Goal: Task Accomplishment & Management: Complete application form

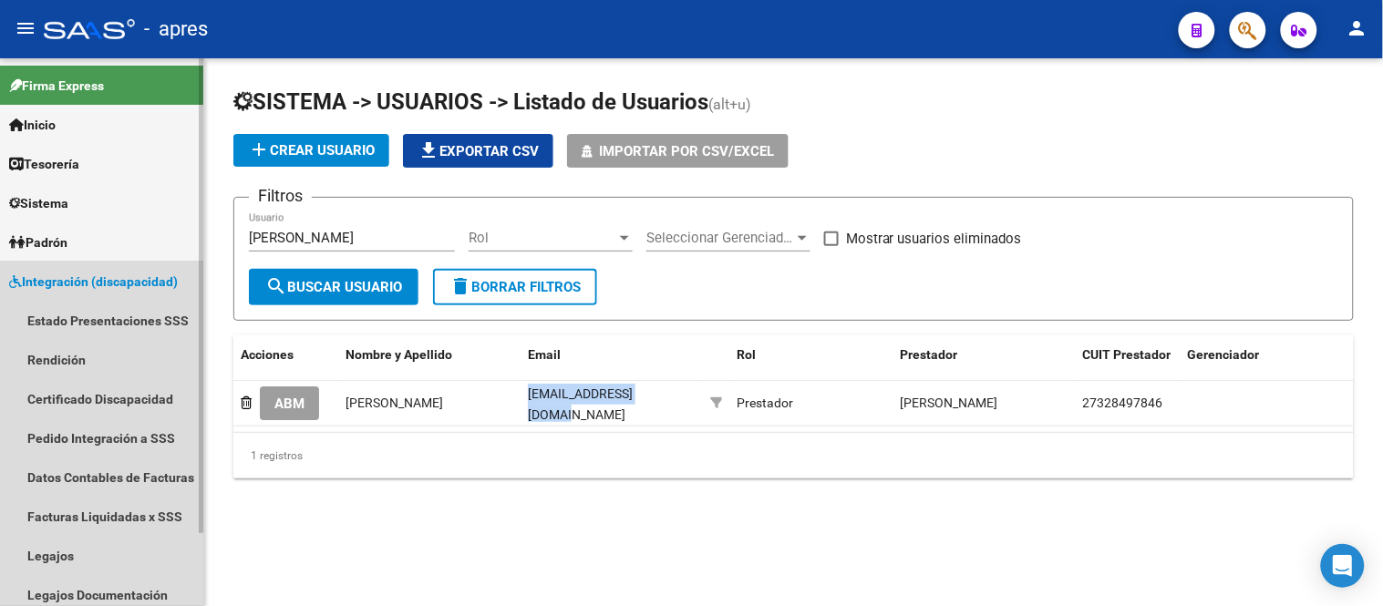
click at [159, 268] on link "Integración (discapacidad)" at bounding box center [101, 281] width 203 height 39
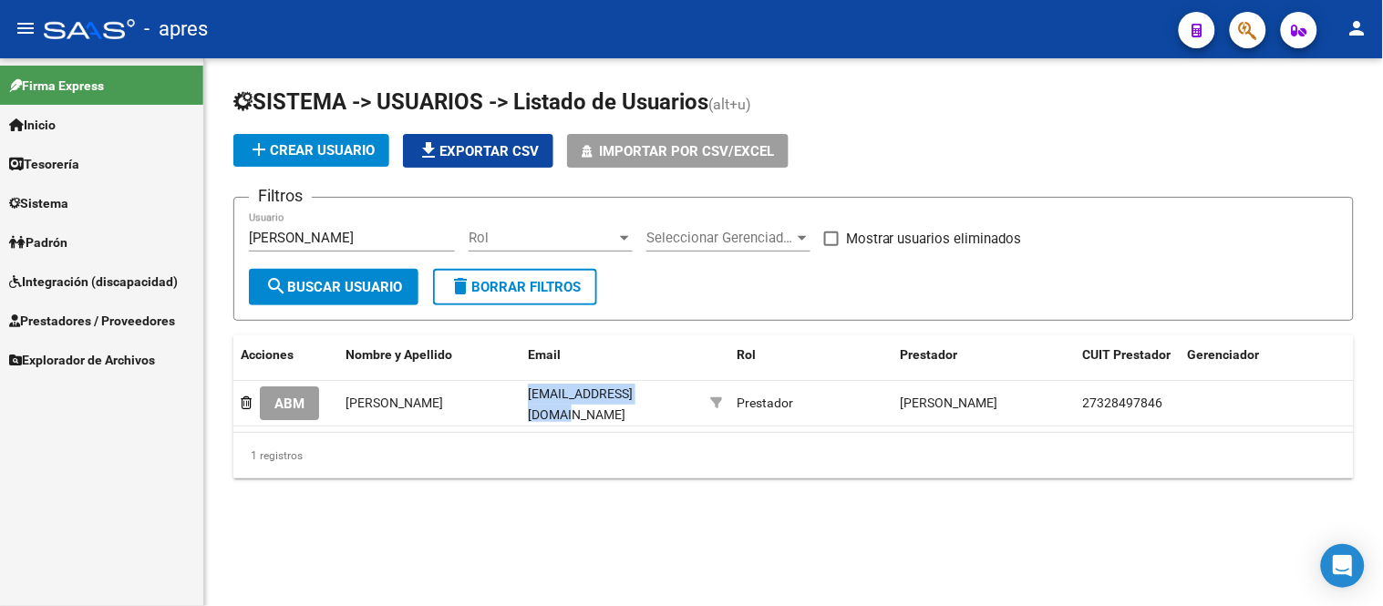
click at [164, 316] on span "Prestadores / Proveedores" at bounding box center [92, 321] width 166 height 20
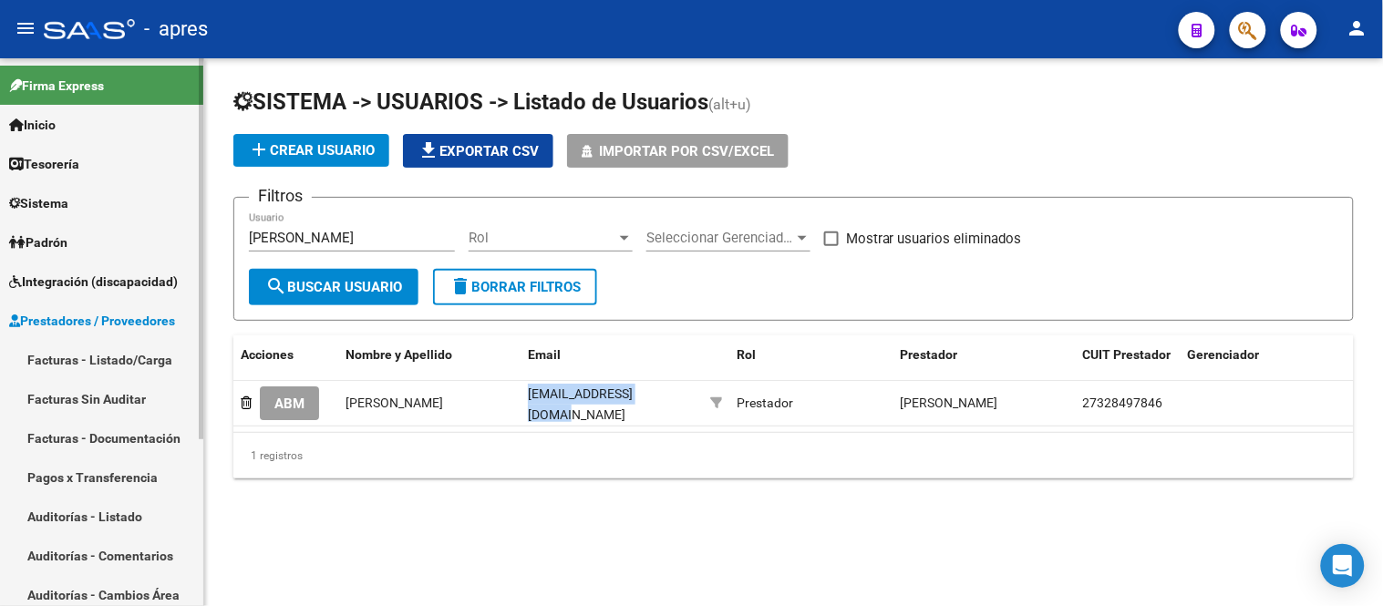
click at [130, 284] on span "Integración (discapacidad)" at bounding box center [93, 282] width 169 height 20
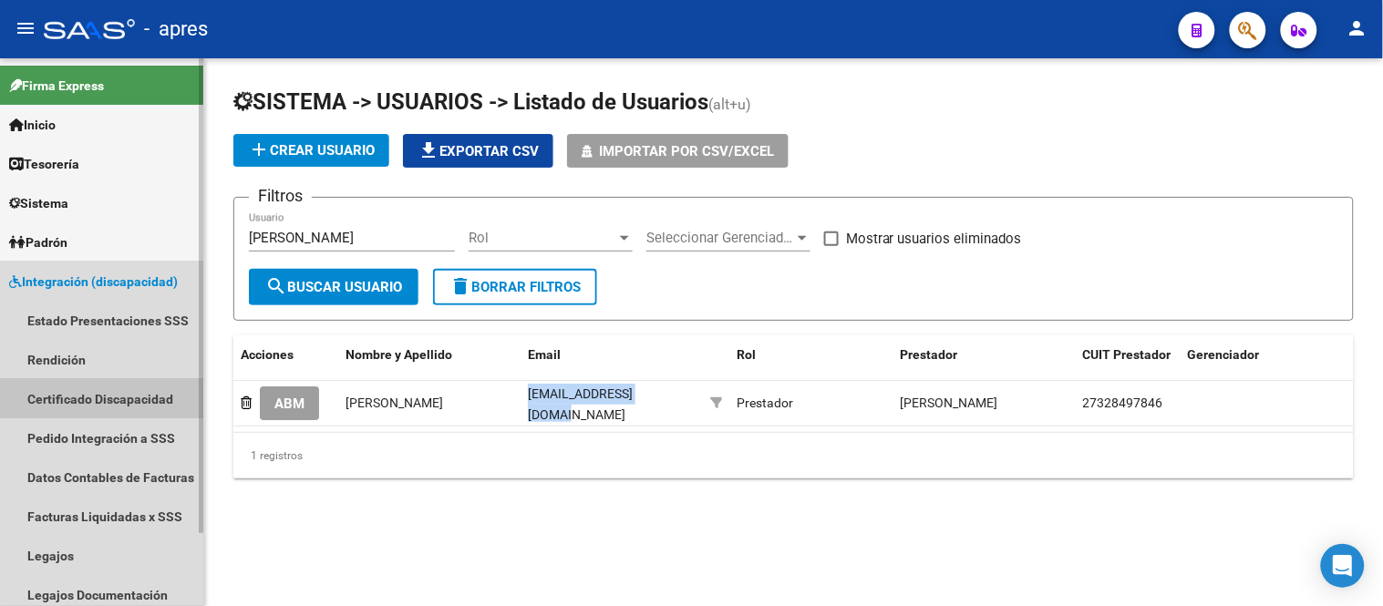
click at [130, 398] on link "Certificado Discapacidad" at bounding box center [101, 398] width 203 height 39
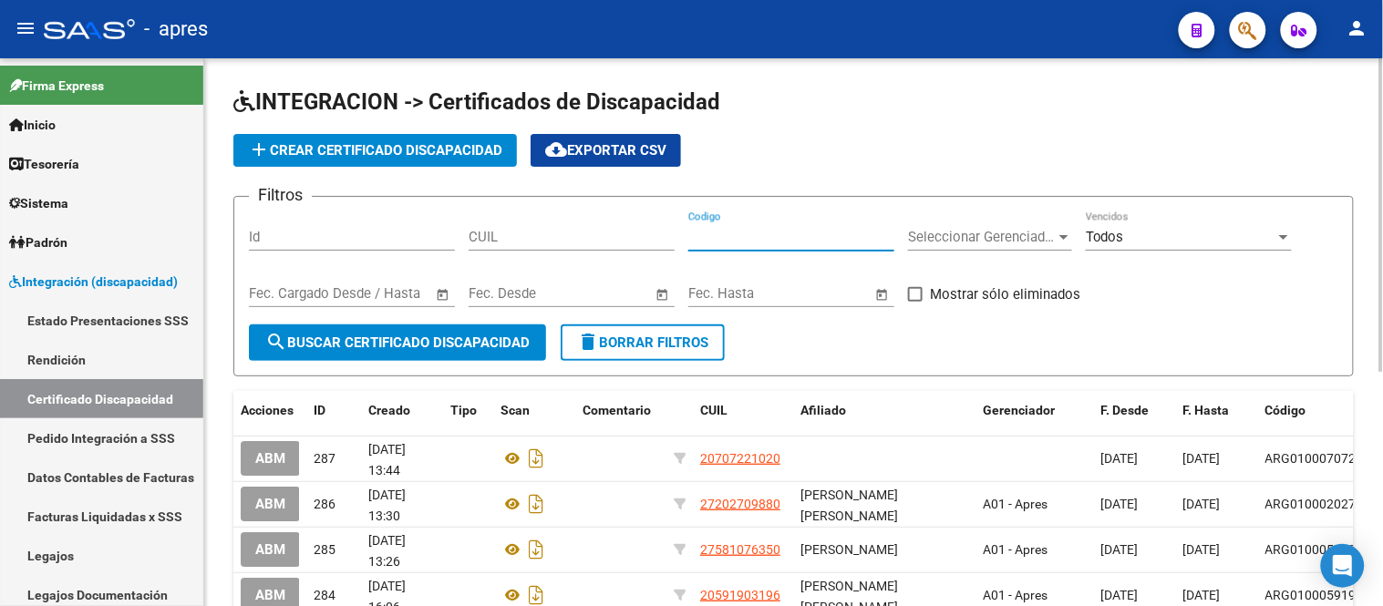
click at [702, 245] on input "Codigo" at bounding box center [791, 237] width 206 height 16
paste input "56415681"
type input "5"
click at [609, 224] on div "CUIL" at bounding box center [572, 231] width 206 height 39
paste input "-56415681"
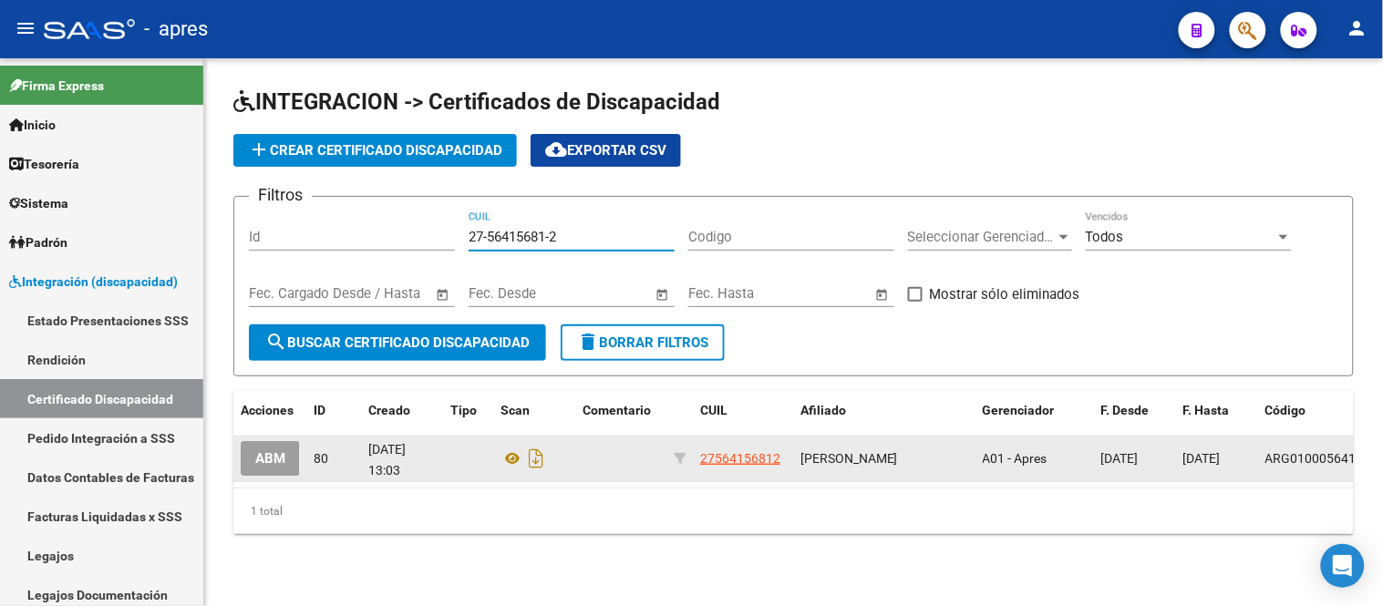
type input "27-56415681-2"
click at [275, 457] on span "ABM" at bounding box center [270, 459] width 30 height 16
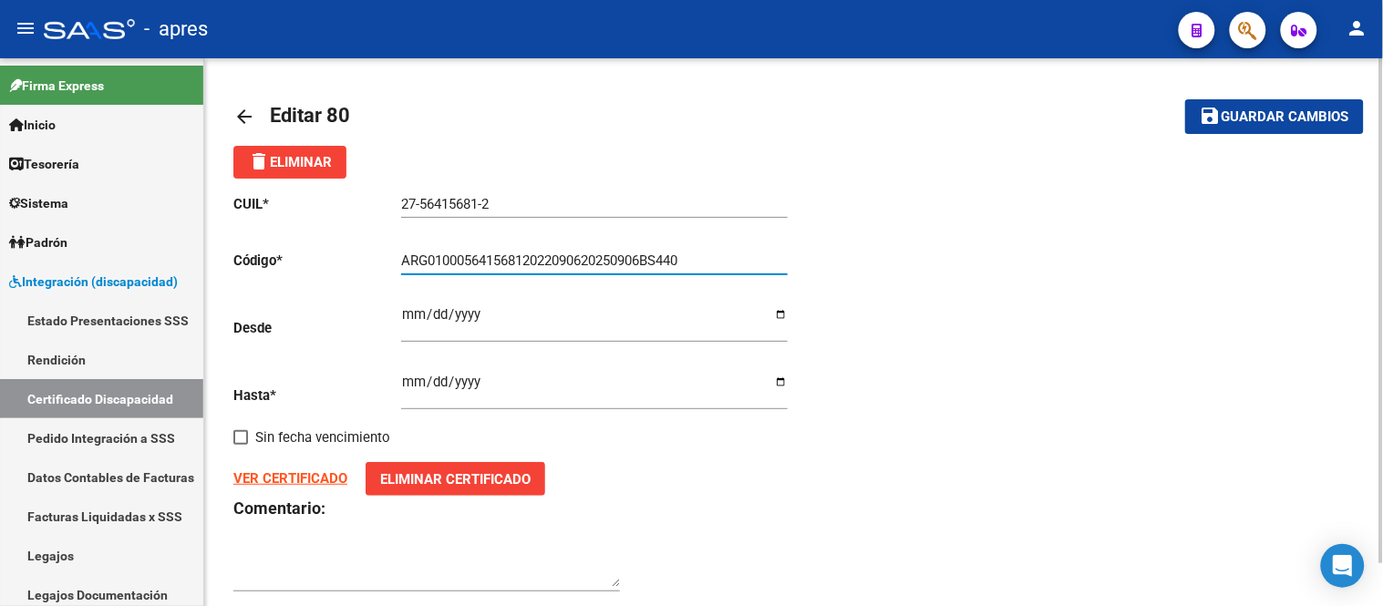
drag, startPoint x: 703, startPoint y: 262, endPoint x: 395, endPoint y: 270, distance: 308.3
click at [395, 269] on app-form-text-field "Código * ARG01000564156812022090620250906BS440 Ingresar el Codigo" at bounding box center [510, 261] width 554 height 16
paste input "ARG-01-00056415681-20220906-20260906-BS AS-440"
click at [432, 258] on input "ARG-01-00056415681-20220906-20260906-BS AS-440" at bounding box center [594, 261] width 387 height 16
type input "ARG01000564156812022090620260906BSAS440"
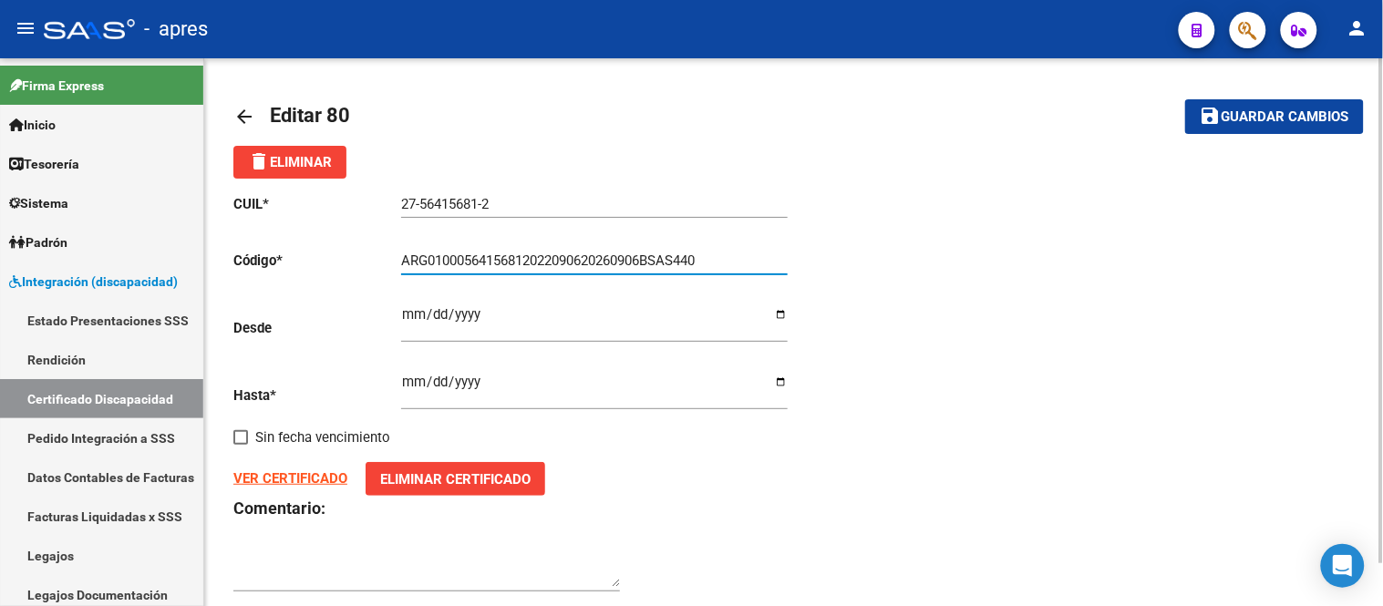
click at [483, 384] on input "[DATE]" at bounding box center [594, 389] width 387 height 29
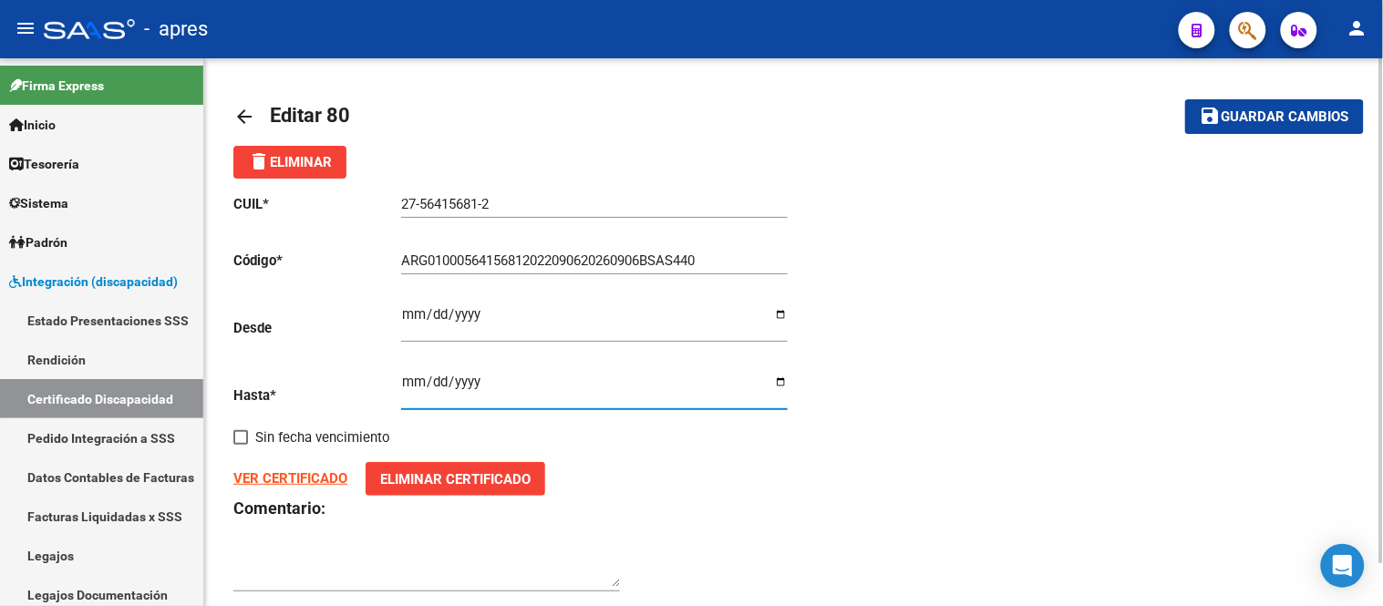
click at [481, 388] on input "[DATE]" at bounding box center [594, 389] width 387 height 29
click at [475, 388] on input "[DATE]" at bounding box center [594, 389] width 387 height 29
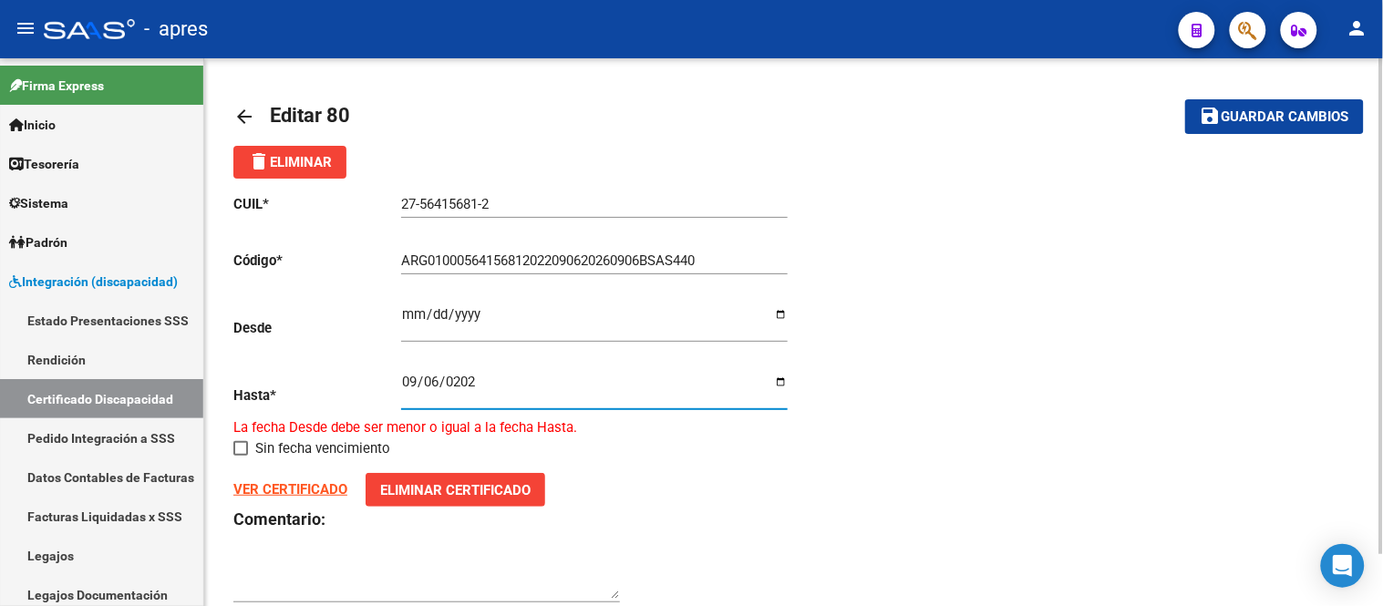
type input "[DATE]"
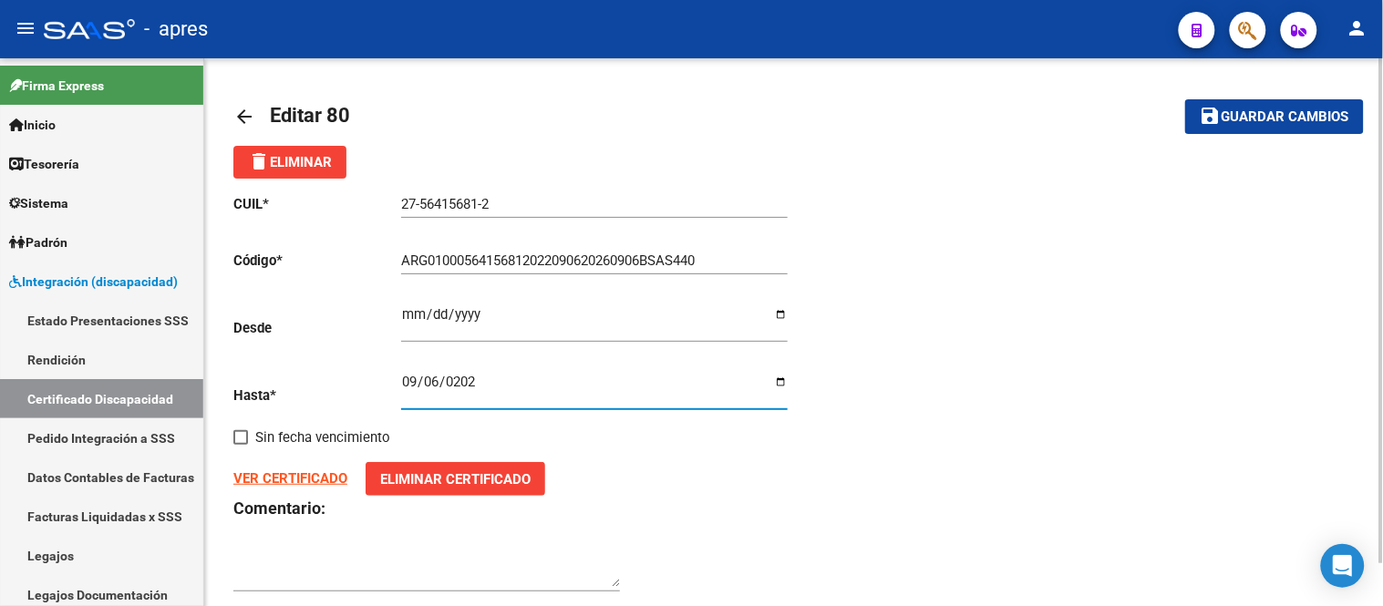
click at [509, 387] on input "[DATE]" at bounding box center [594, 389] width 387 height 29
click at [306, 471] on strong "VER CERTIFICADO" at bounding box center [290, 479] width 114 height 16
click at [294, 477] on strong "VER CERTIFICADO" at bounding box center [290, 479] width 114 height 16
click at [445, 468] on button "Eliminar Certificado" at bounding box center [456, 479] width 180 height 34
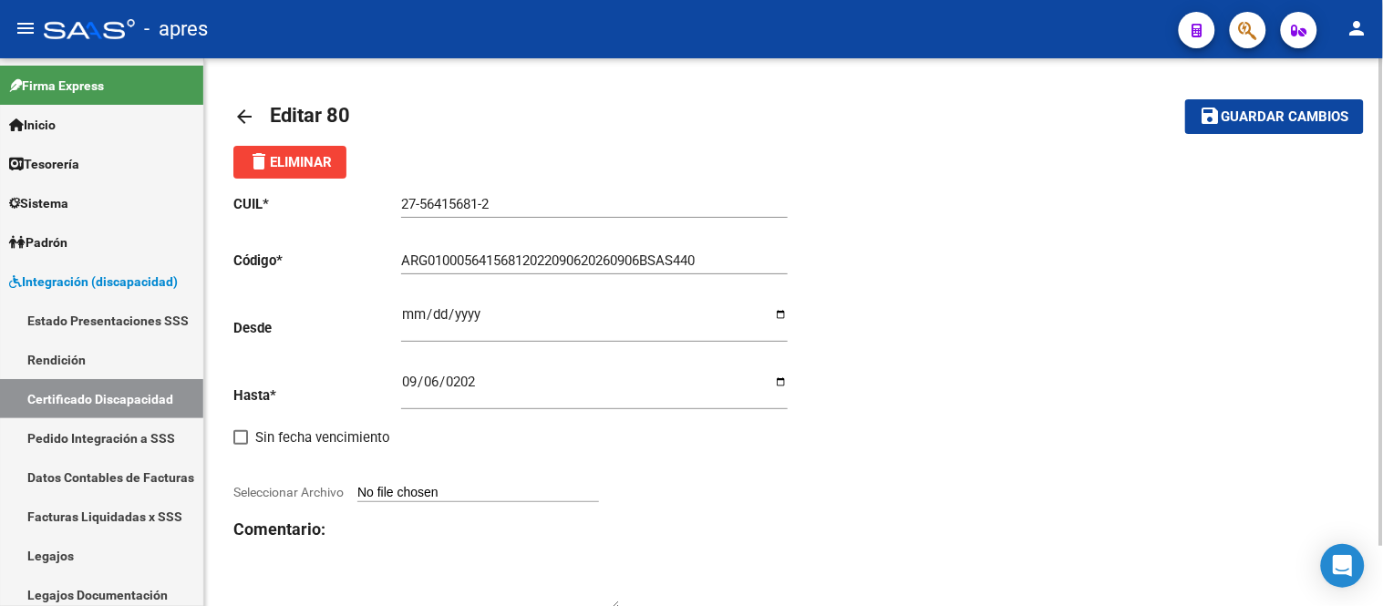
click at [374, 489] on input "Seleccionar Archivo" at bounding box center [478, 493] width 242 height 17
click at [377, 494] on input "Seleccionar Archivo" at bounding box center [478, 493] width 242 height 17
